Goal: Task Accomplishment & Management: Manage account settings

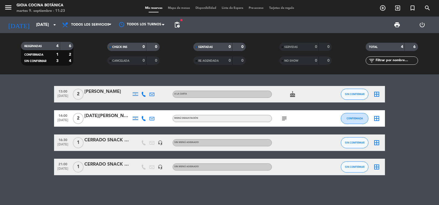
click at [287, 120] on icon "subject" at bounding box center [284, 118] width 7 height 7
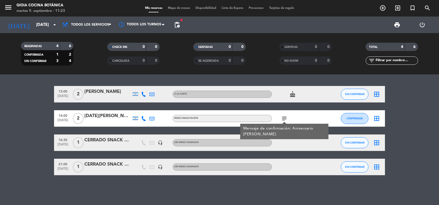
click at [287, 120] on icon "subject" at bounding box center [284, 118] width 7 height 7
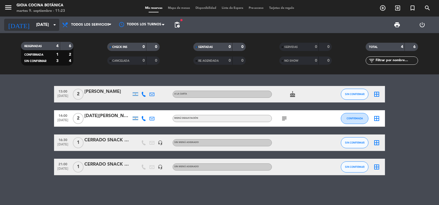
click at [37, 20] on input "mar. 9 sep." at bounding box center [59, 25] width 53 height 10
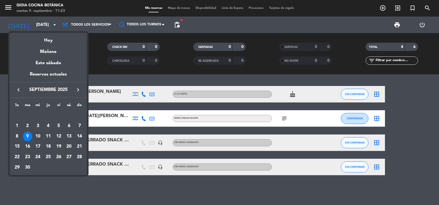
click at [38, 135] on div "10" at bounding box center [37, 136] width 9 height 9
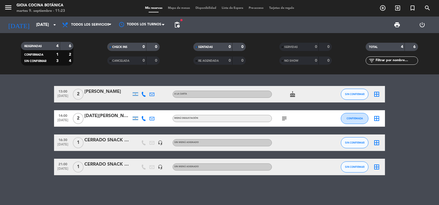
type input "mié. 10 sep."
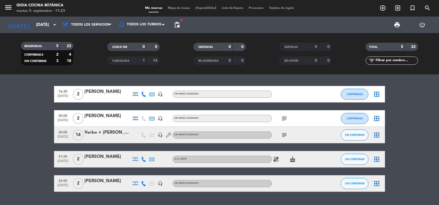
click at [282, 137] on icon "subject" at bounding box center [284, 135] width 7 height 7
click at [282, 123] on div "subject" at bounding box center [297, 118] width 50 height 16
click at [282, 122] on div "subject" at bounding box center [297, 118] width 50 height 16
click at [283, 120] on icon "subject" at bounding box center [284, 118] width 7 height 7
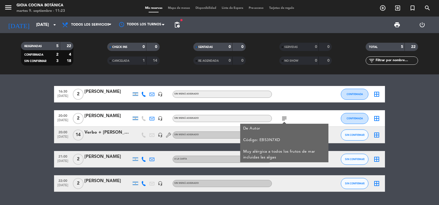
click at [283, 120] on icon "subject" at bounding box center [284, 118] width 7 height 7
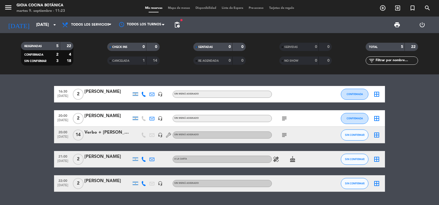
click at [277, 160] on icon "healing" at bounding box center [276, 159] width 7 height 7
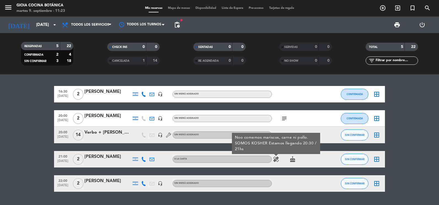
click at [277, 158] on icon "healing" at bounding box center [276, 159] width 7 height 7
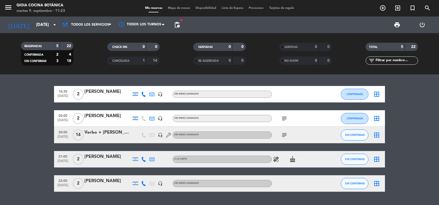
click at [277, 158] on icon "healing" at bounding box center [276, 159] width 7 height 7
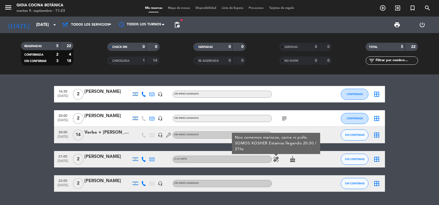
click at [277, 158] on icon "healing" at bounding box center [276, 159] width 7 height 7
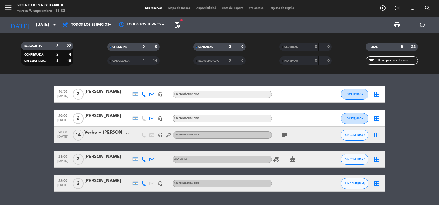
click at [146, 161] on icon at bounding box center [143, 159] width 5 height 5
click at [117, 163] on div at bounding box center [107, 163] width 47 height 4
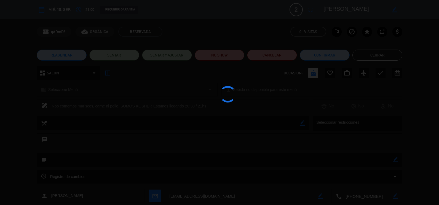
click at [338, 151] on div at bounding box center [219, 102] width 439 height 205
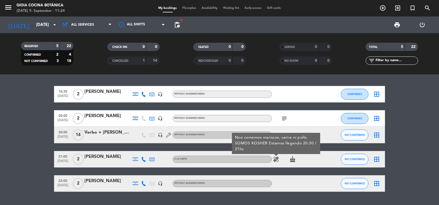
scroll to position [14, 0]
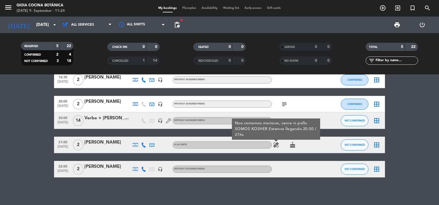
click at [105, 148] on div at bounding box center [107, 149] width 47 height 4
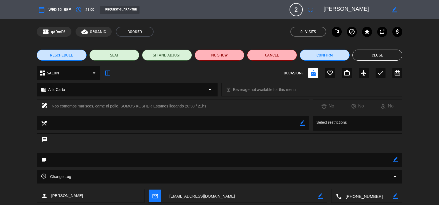
scroll to position [28, 0]
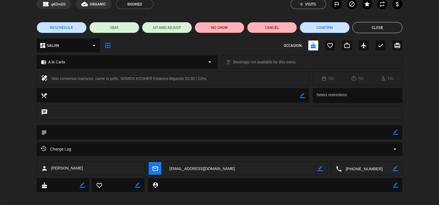
click at [169, 154] on div "Change Log arrow_drop_down" at bounding box center [220, 149] width 366 height 14
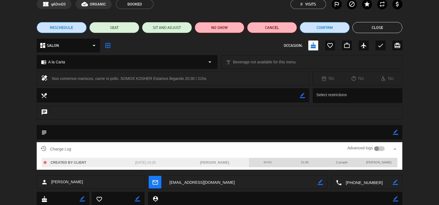
click at [171, 153] on div "Change Log Advanced logs arrow_drop_up" at bounding box center [220, 149] width 358 height 8
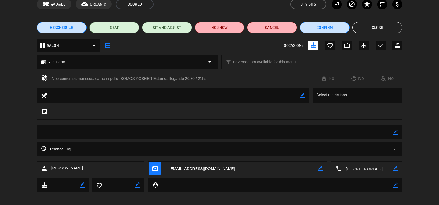
scroll to position [0, 0]
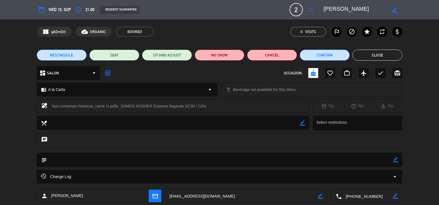
click at [385, 56] on button "Close" at bounding box center [378, 55] width 50 height 11
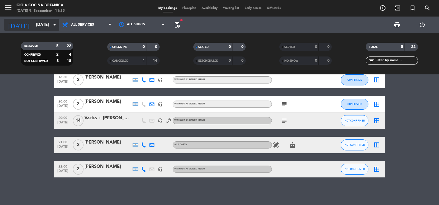
click at [33, 24] on input "[DATE]" at bounding box center [59, 25] width 53 height 10
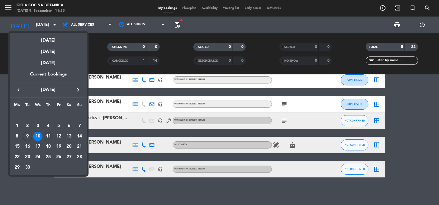
click at [51, 139] on div "11" at bounding box center [48, 136] width 9 height 9
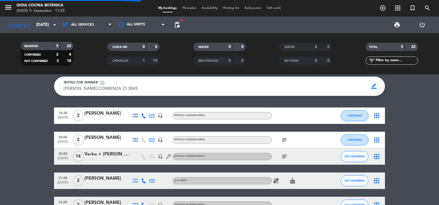
scroll to position [109, 0]
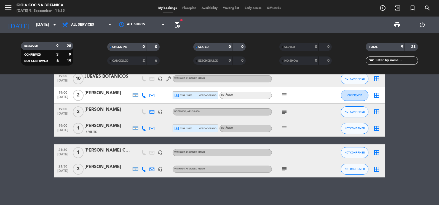
click at [19, 18] on div "[DATE] [DATE] arrow_drop_down" at bounding box center [31, 25] width 55 height 17
click at [33, 24] on input "[DATE]" at bounding box center [59, 25] width 53 height 10
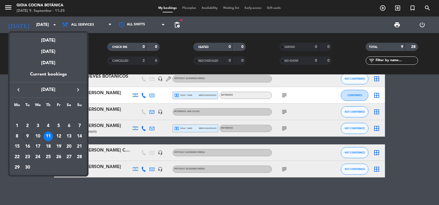
click at [57, 138] on div "12" at bounding box center [58, 136] width 9 height 9
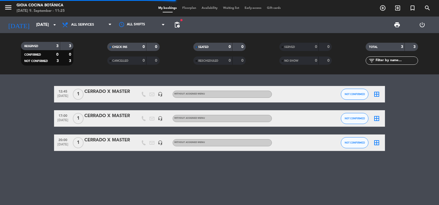
scroll to position [0, 0]
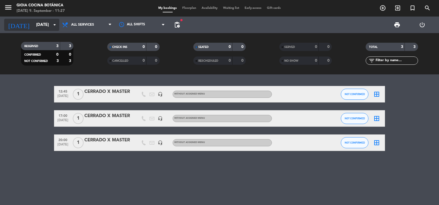
click at [33, 20] on input "[DATE]" at bounding box center [59, 25] width 53 height 10
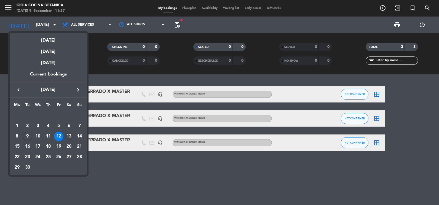
click at [72, 135] on div "13" at bounding box center [68, 136] width 9 height 9
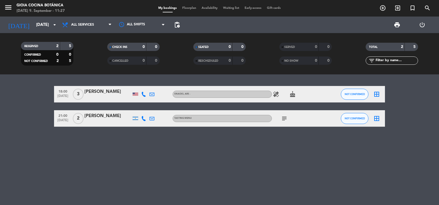
click at [273, 93] on icon "healing" at bounding box center [276, 94] width 7 height 7
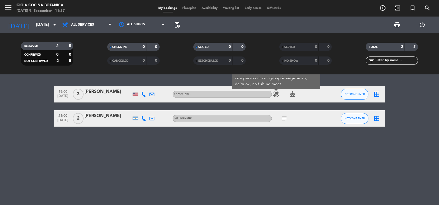
click at [286, 119] on icon "subject" at bounding box center [284, 118] width 7 height 7
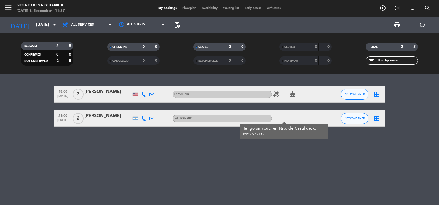
click at [286, 119] on icon "subject" at bounding box center [284, 118] width 7 height 7
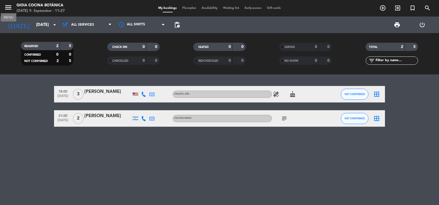
click at [10, 7] on icon "menu" at bounding box center [8, 7] width 8 height 8
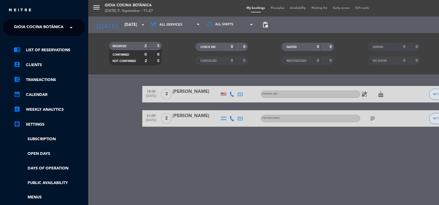
click at [22, 17] on div "close × [PERSON_NAME] Cocina Botánica × chrome_reader_mode List of Reservations…" at bounding box center [44, 102] width 88 height 205
click at [25, 23] on span "Gioia Cocina Botánica" at bounding box center [38, 28] width 49 height 12
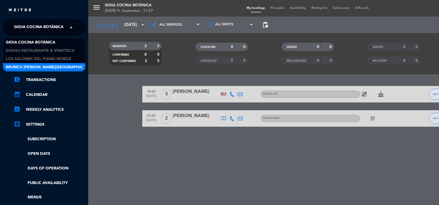
click at [38, 68] on span "Brunch [PERSON_NAME][GEOGRAPHIC_DATA][PERSON_NAME]" at bounding box center [67, 67] width 123 height 6
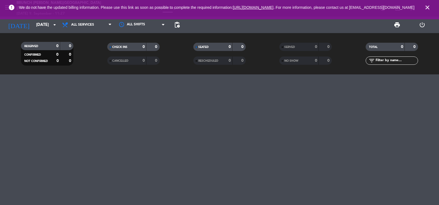
click at [430, 10] on icon "close" at bounding box center [427, 7] width 7 height 7
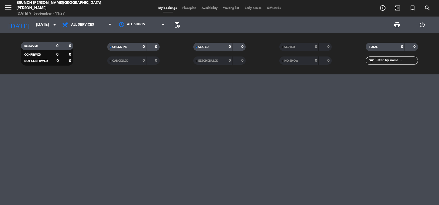
click at [31, 17] on div "[DATE] [DATE] arrow_drop_down" at bounding box center [31, 25] width 55 height 17
click at [33, 23] on input "[DATE]" at bounding box center [59, 25] width 53 height 10
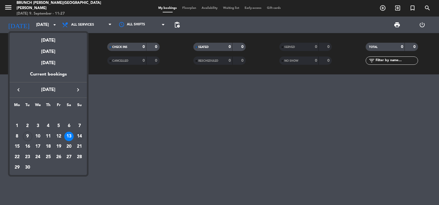
click at [80, 137] on div "14" at bounding box center [79, 136] width 9 height 9
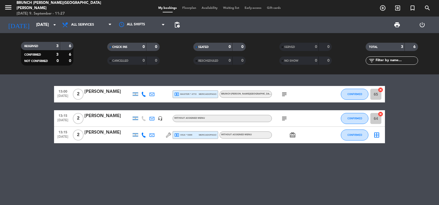
click at [284, 96] on icon "subject" at bounding box center [284, 94] width 7 height 7
click at [289, 118] on div "subject" at bounding box center [297, 118] width 50 height 16
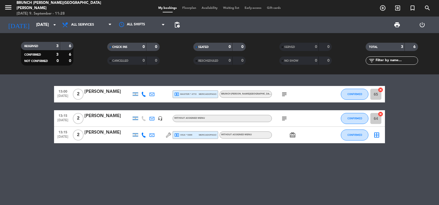
click at [286, 118] on icon "subject" at bounding box center [284, 118] width 7 height 7
click at [256, 150] on div "13:00 [DATE] 2 [PERSON_NAME] local_atm master * 4772 mercadopago Brunch [PERSON…" at bounding box center [219, 140] width 439 height 131
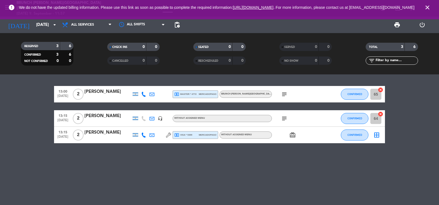
click at [427, 8] on icon "close" at bounding box center [427, 7] width 7 height 7
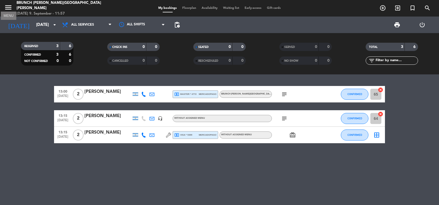
click at [7, 8] on icon "menu" at bounding box center [8, 7] width 8 height 8
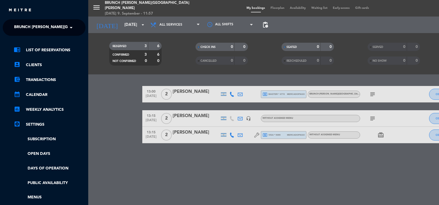
click at [104, 30] on div "menu Brunch [PERSON_NAME][GEOGRAPHIC_DATA][PERSON_NAME] [DATE] 9. September - 1…" at bounding box center [307, 102] width 439 height 205
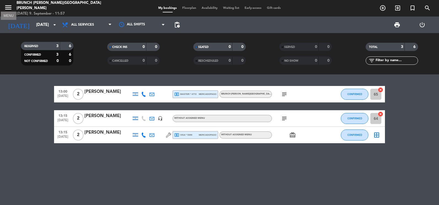
click at [9, 10] on icon "menu" at bounding box center [8, 7] width 8 height 8
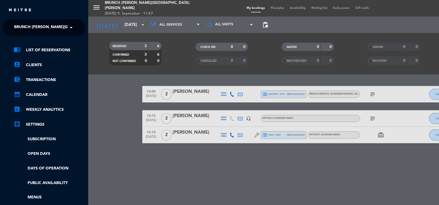
click at [24, 26] on span "Brunch [PERSON_NAME][GEOGRAPHIC_DATA][PERSON_NAME]" at bounding box center [75, 28] width 123 height 12
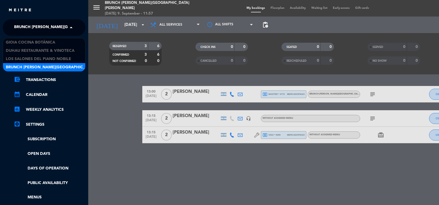
click at [24, 26] on span "Brunch [PERSON_NAME][GEOGRAPHIC_DATA][PERSON_NAME]" at bounding box center [75, 28] width 123 height 12
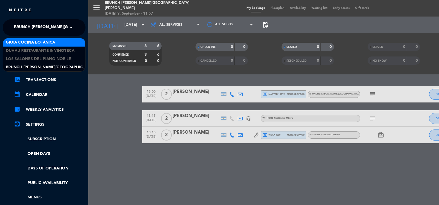
click at [25, 42] on span "Gioia Cocina Botánica" at bounding box center [30, 42] width 49 height 6
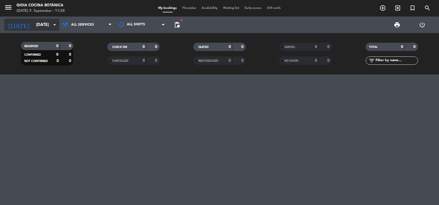
click at [49, 26] on input "[DATE]" at bounding box center [59, 25] width 53 height 10
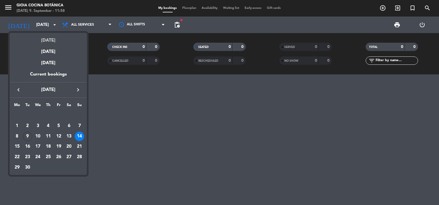
click at [48, 34] on div "[DATE]" at bounding box center [48, 38] width 77 height 11
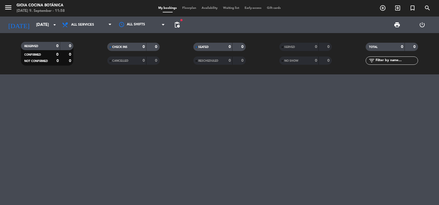
type input "[DATE]"
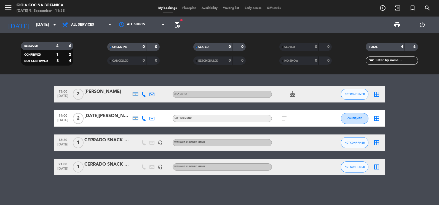
click at [286, 117] on icon "subject" at bounding box center [284, 118] width 7 height 7
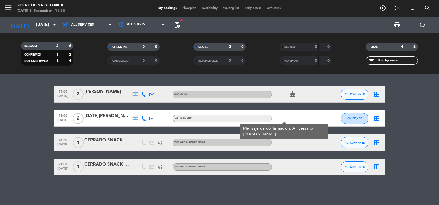
click at [286, 117] on icon "subject" at bounding box center [284, 118] width 7 height 7
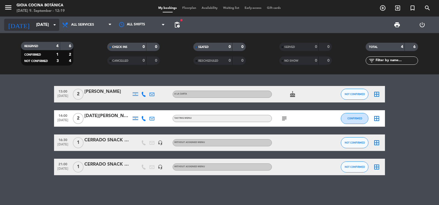
click at [52, 27] on icon "arrow_drop_down" at bounding box center [54, 25] width 7 height 7
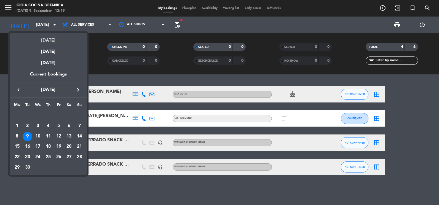
click at [51, 38] on div "[DATE]" at bounding box center [48, 38] width 77 height 11
